Goal: Information Seeking & Learning: Learn about a topic

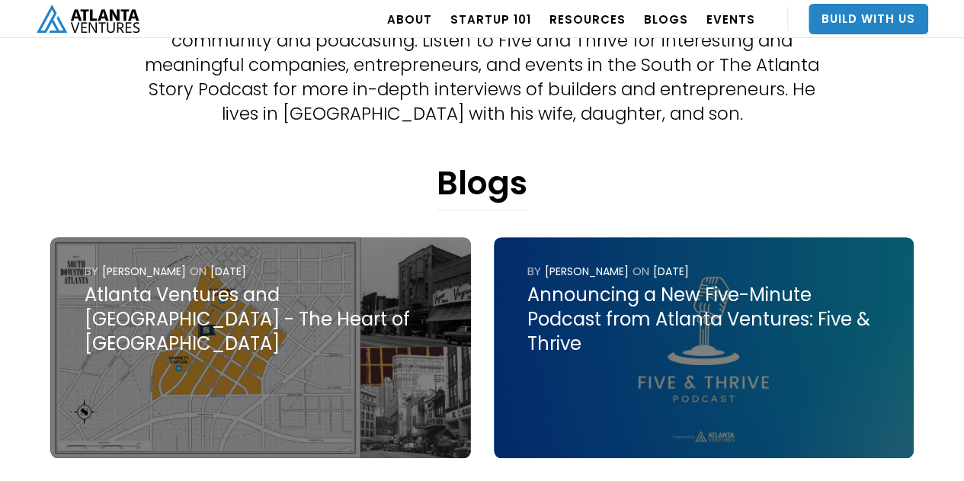
scroll to position [531, 0]
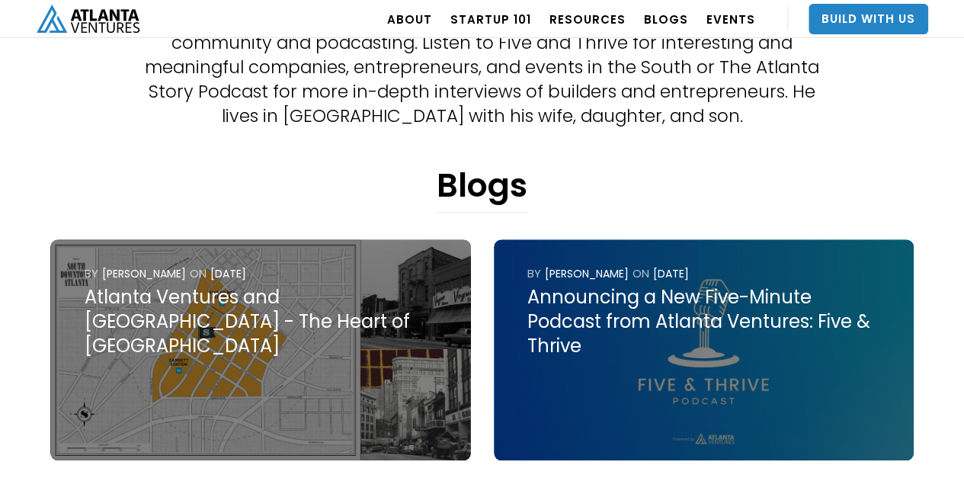
click at [290, 304] on div "Atlanta Ventures and [GEOGRAPHIC_DATA] - The Heart of [GEOGRAPHIC_DATA]" at bounding box center [261, 321] width 353 height 73
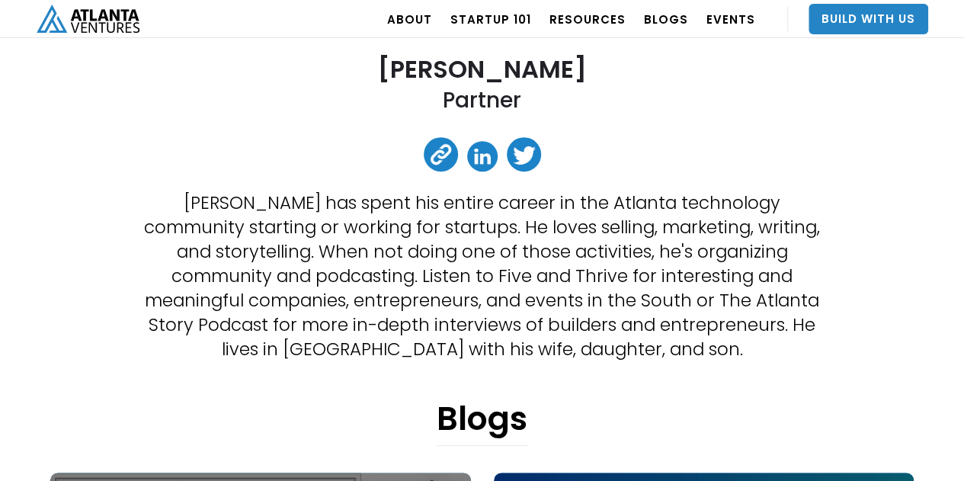
scroll to position [283, 0]
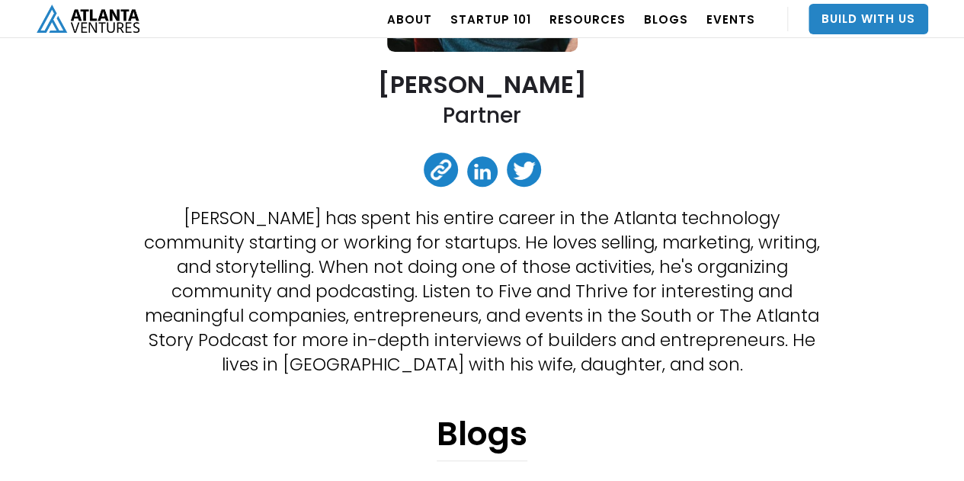
drag, startPoint x: 494, startPoint y: 290, endPoint x: 318, endPoint y: 240, distance: 182.3
click at [318, 240] on p "[PERSON_NAME] has spent his entire career in the Atlanta technology community s…" at bounding box center [482, 291] width 690 height 171
drag, startPoint x: 552, startPoint y: 222, endPoint x: 714, endPoint y: 220, distance: 162.3
click at [714, 220] on p "[PERSON_NAME] has spent his entire career in the Atlanta technology community s…" at bounding box center [482, 291] width 690 height 171
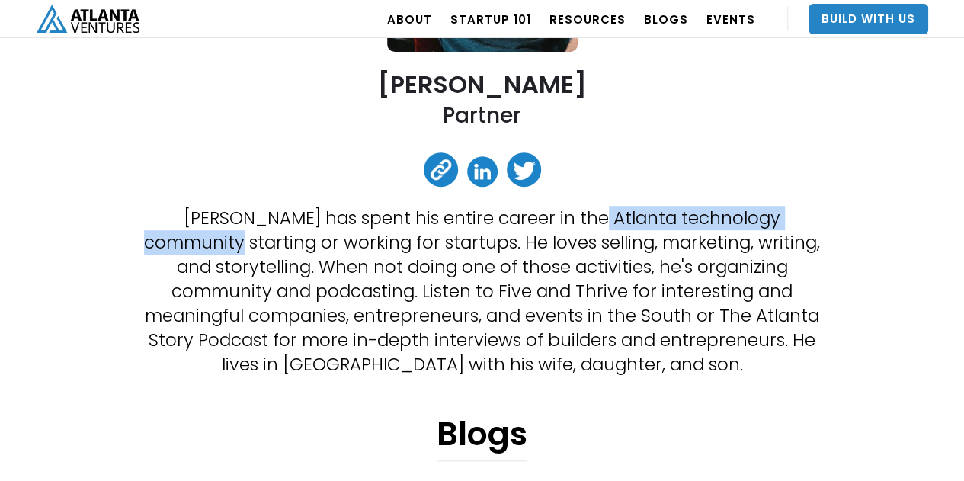
copy p "Atlanta technology community"
click at [558, 223] on p "[PERSON_NAME] has spent his entire career in the Atlanta technology community s…" at bounding box center [482, 291] width 690 height 171
drag, startPoint x: 550, startPoint y: 224, endPoint x: 246, endPoint y: 237, distance: 304.3
click at [246, 237] on p "[PERSON_NAME] has spent his entire career in the Atlanta technology community s…" at bounding box center [482, 291] width 690 height 171
copy p "Atlanta technology community starting"
